Goal: Task Accomplishment & Management: Use online tool/utility

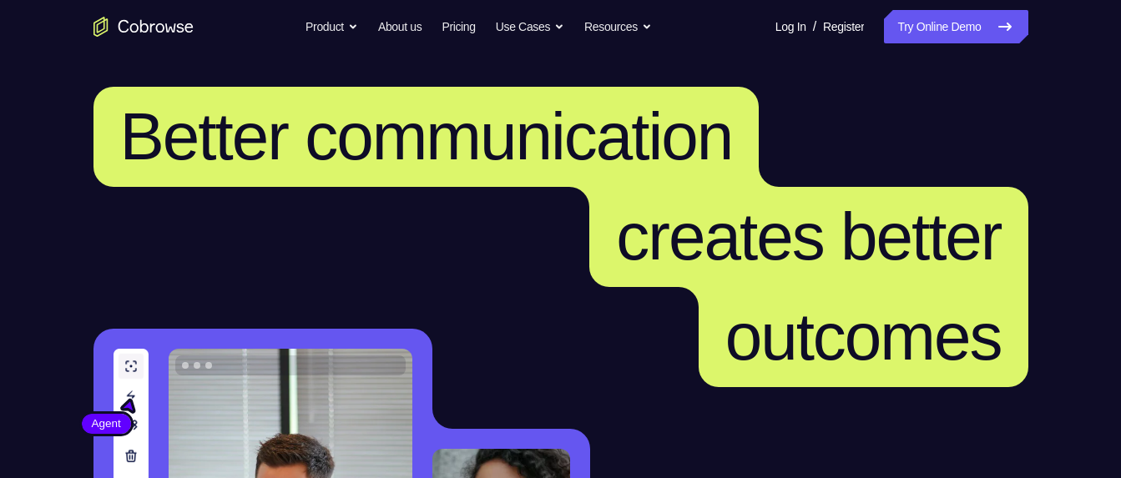
click at [963, 27] on link "Try Online Demo" at bounding box center [956, 26] width 144 height 33
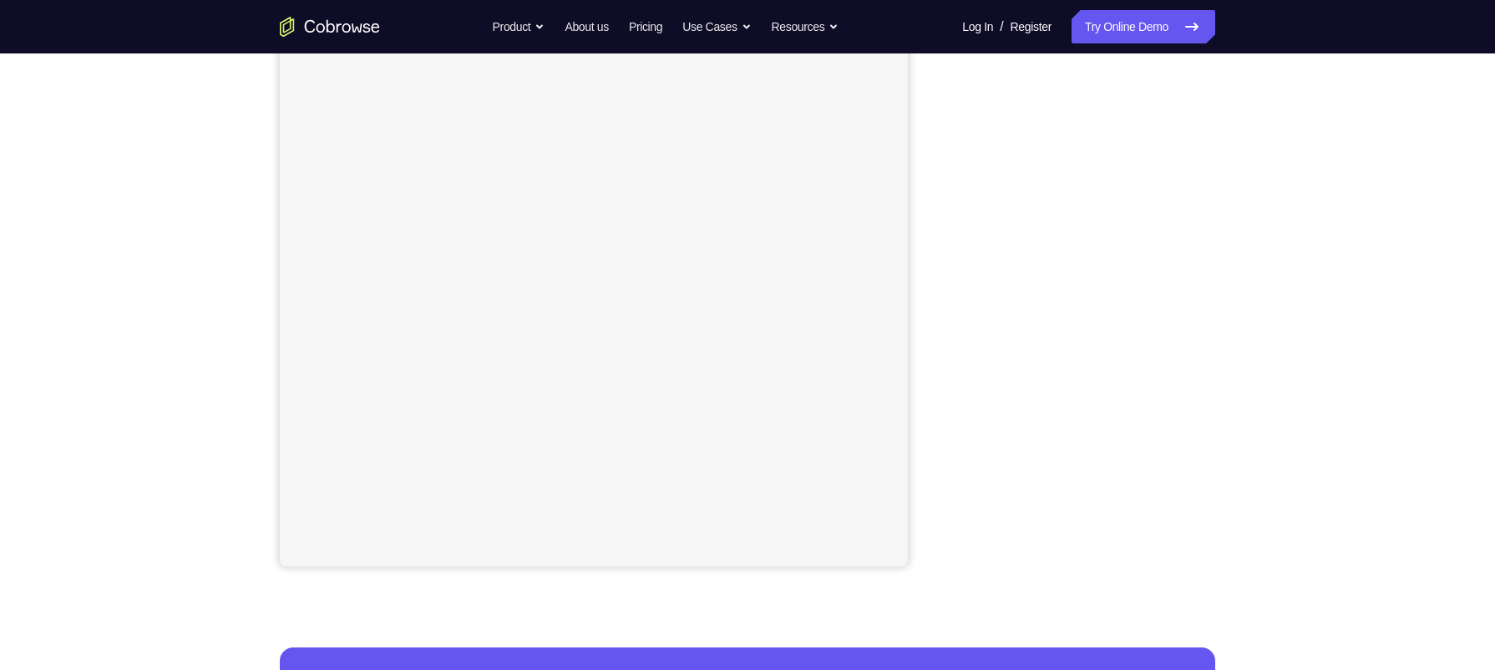
scroll to position [211, 0]
click at [1303, 484] on div "Your Support Agent Your Customer Web iOS Android Next Steps We’d be happy to gi…" at bounding box center [747, 392] width 1495 height 1101
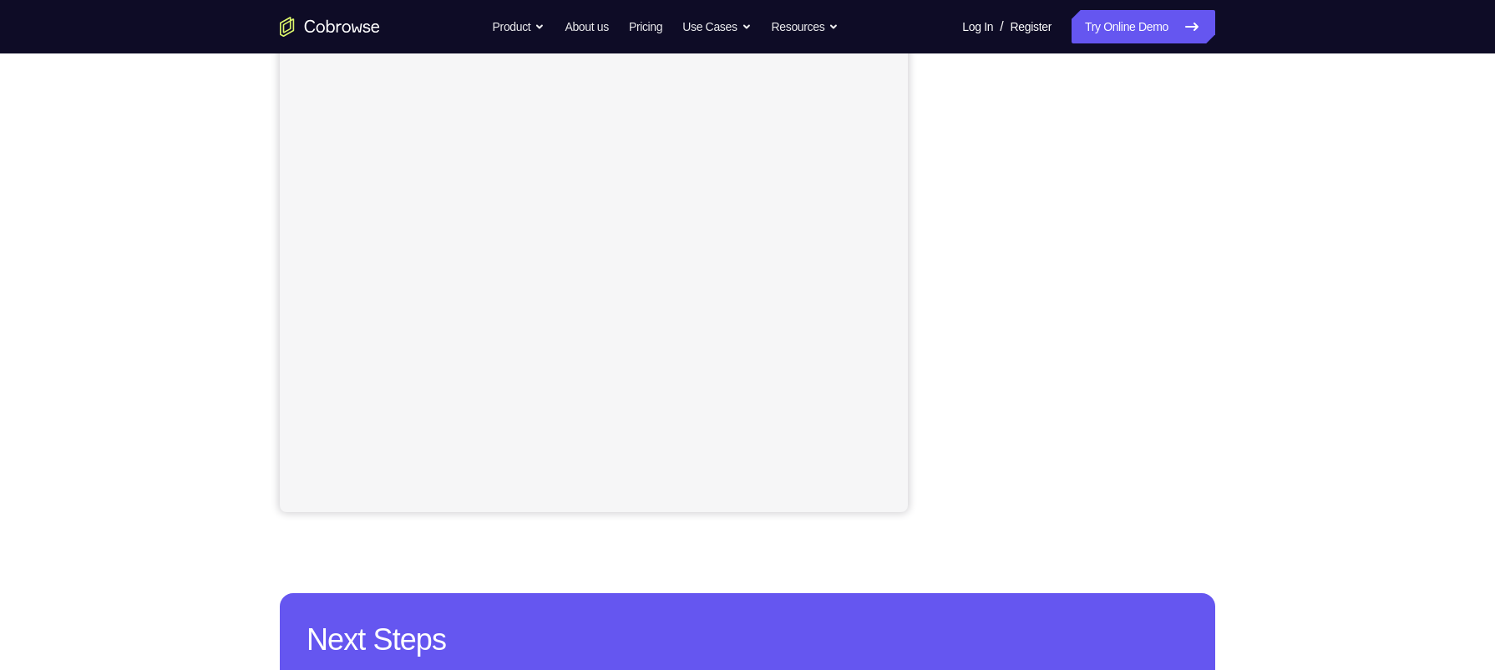
scroll to position [266, 0]
click at [1298, 351] on div "Your Support Agent Your Customer Web iOS Android Next Steps We’d be happy to gi…" at bounding box center [747, 338] width 1495 height 1101
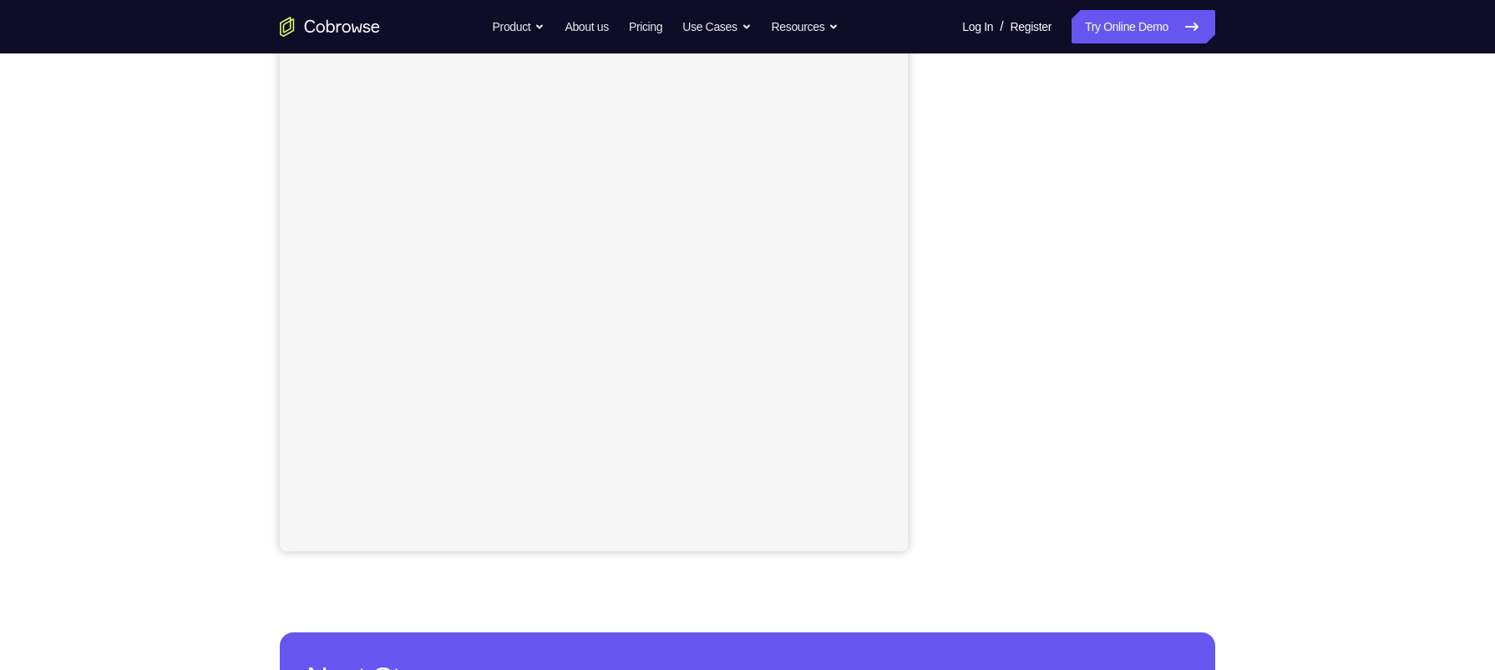
scroll to position [222, 0]
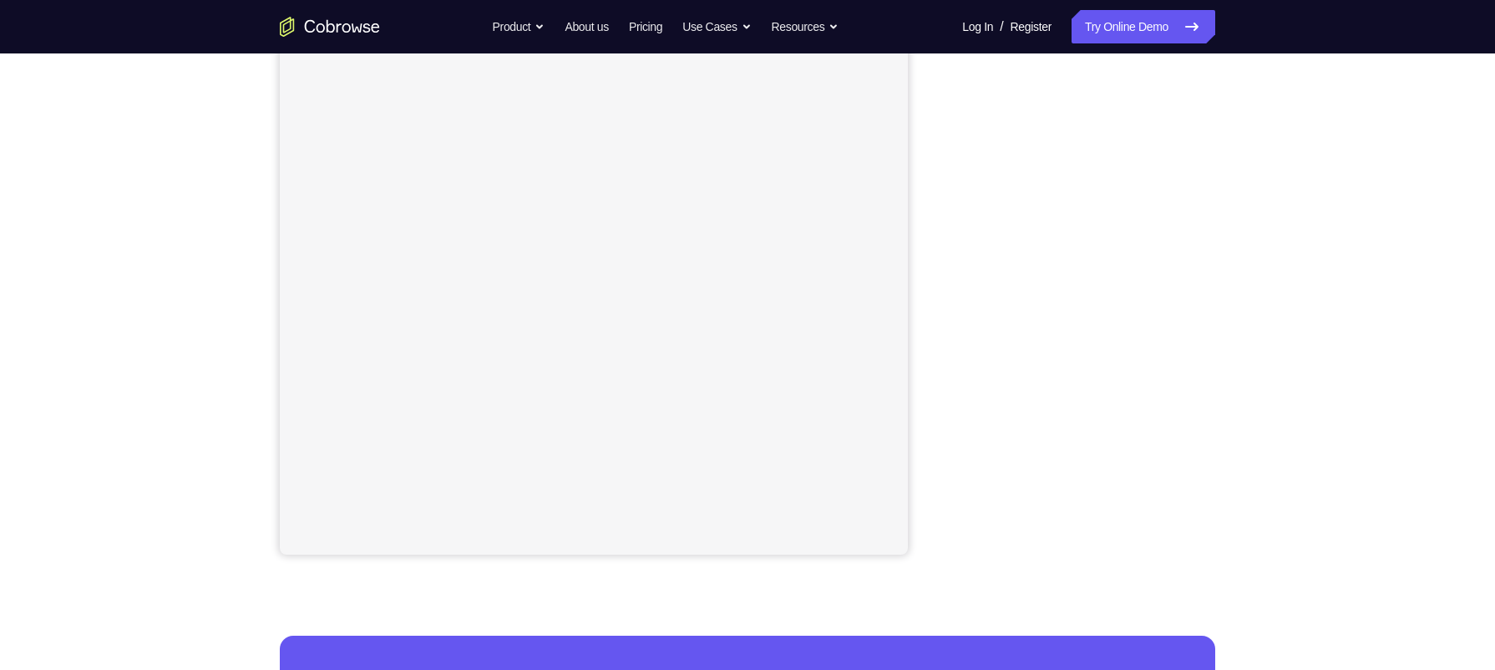
click at [936, 331] on div "Your Support Agent Your Customer Web iOS Android" at bounding box center [747, 246] width 935 height 617
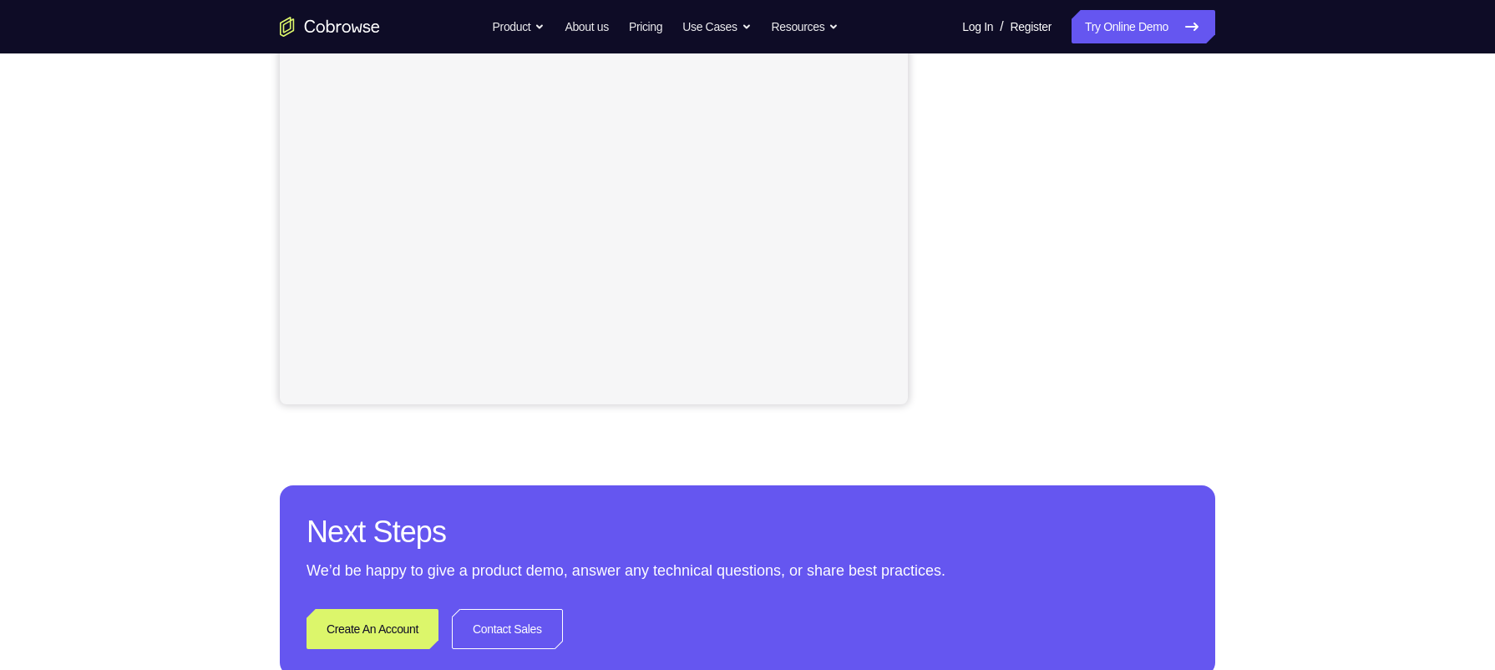
scroll to position [377, 0]
